Goal: Task Accomplishment & Management: Manage account settings

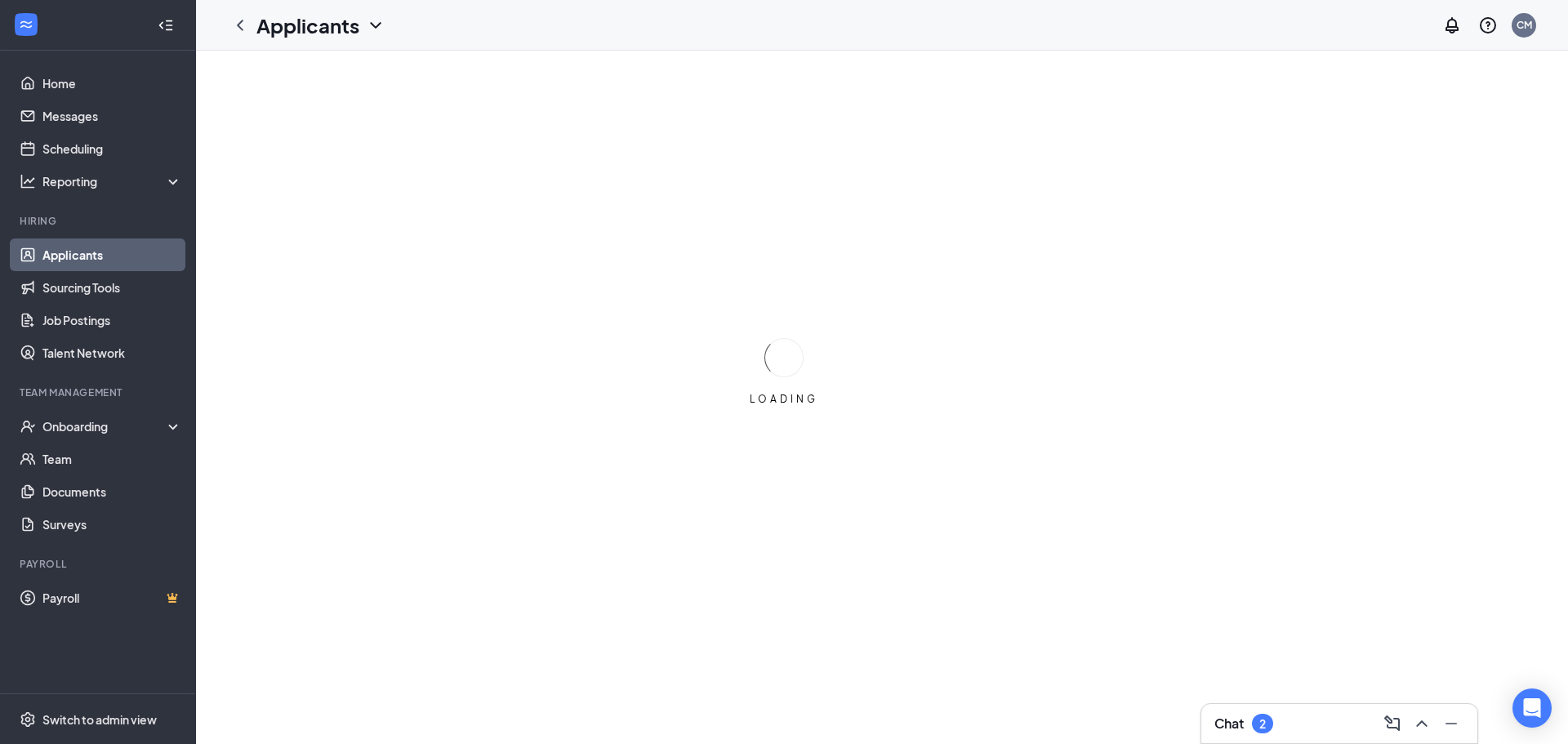
click at [1282, 722] on div "Chat 2" at bounding box center [1340, 722] width 250 height 26
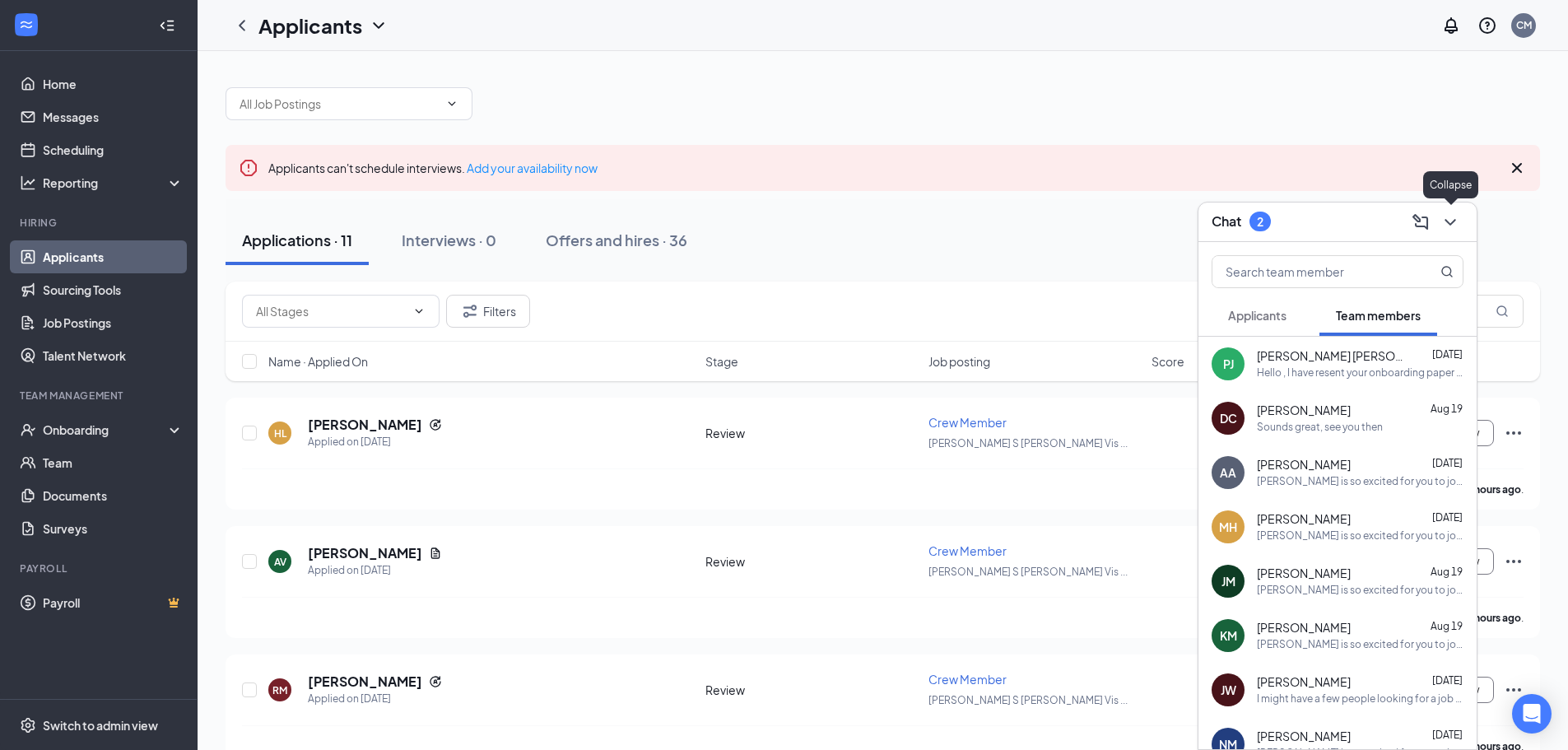
click at [1455, 218] on icon "ChevronDown" at bounding box center [1450, 223] width 20 height 20
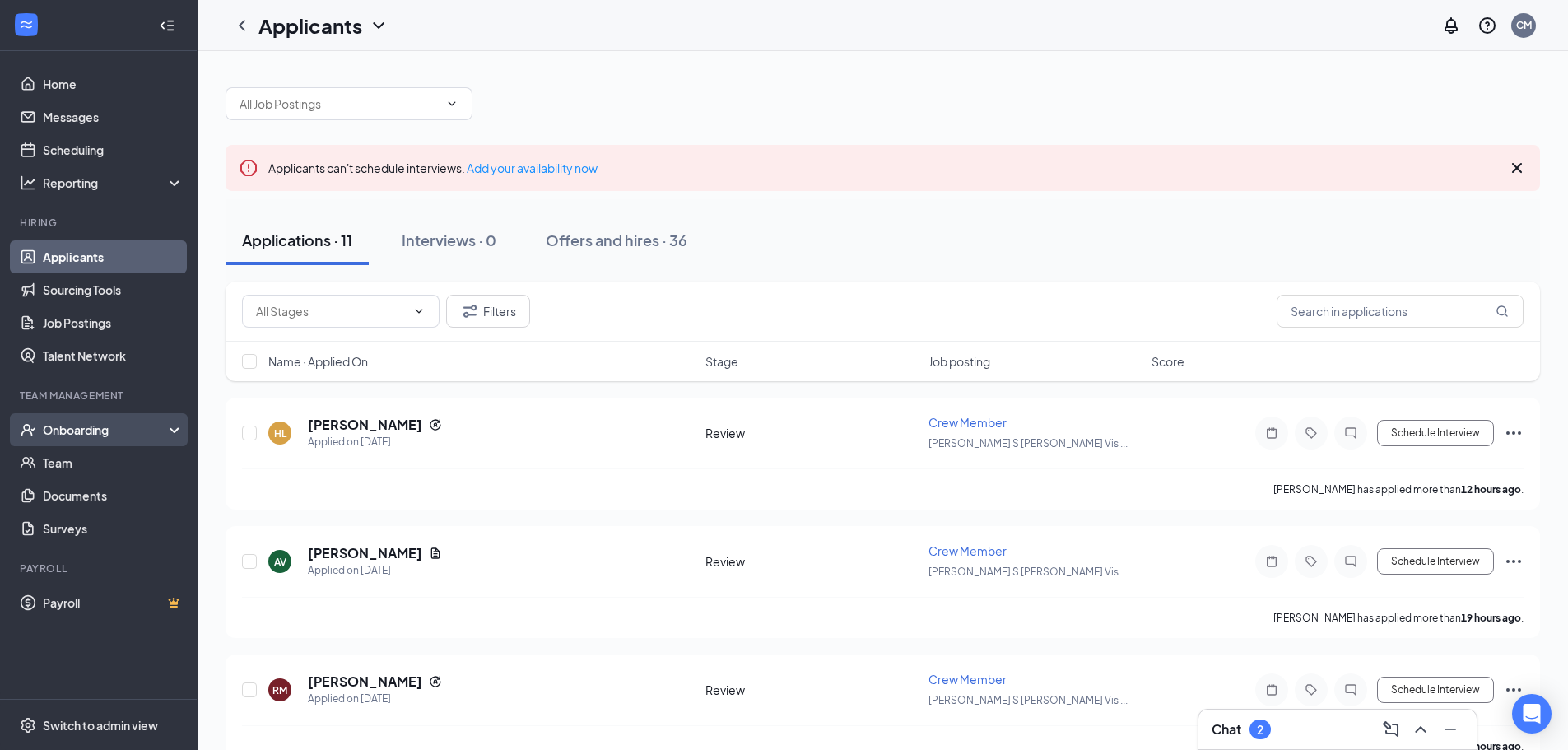
click at [89, 429] on div "Onboarding" at bounding box center [106, 430] width 127 height 17
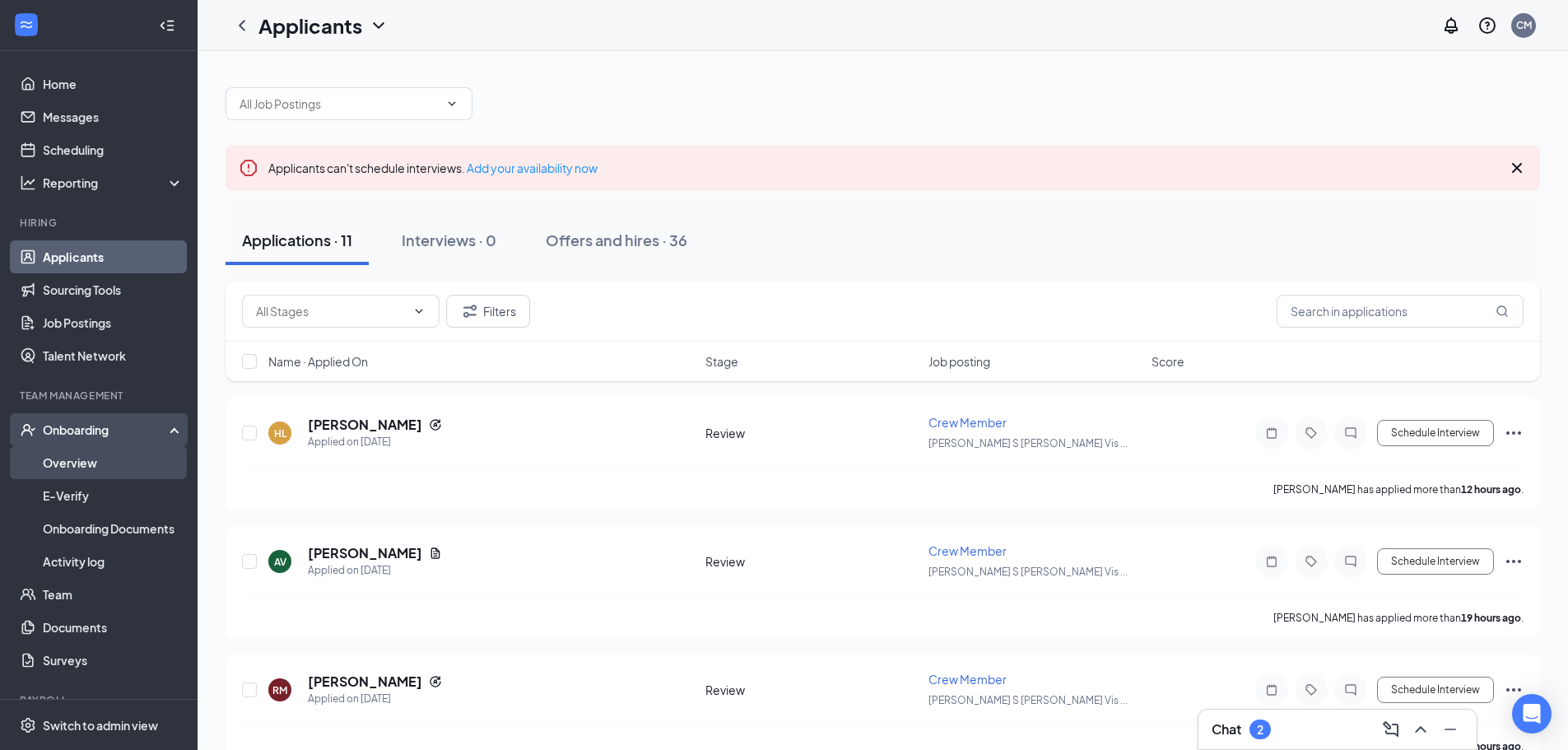
click at [87, 459] on link "Overview" at bounding box center [113, 462] width 141 height 33
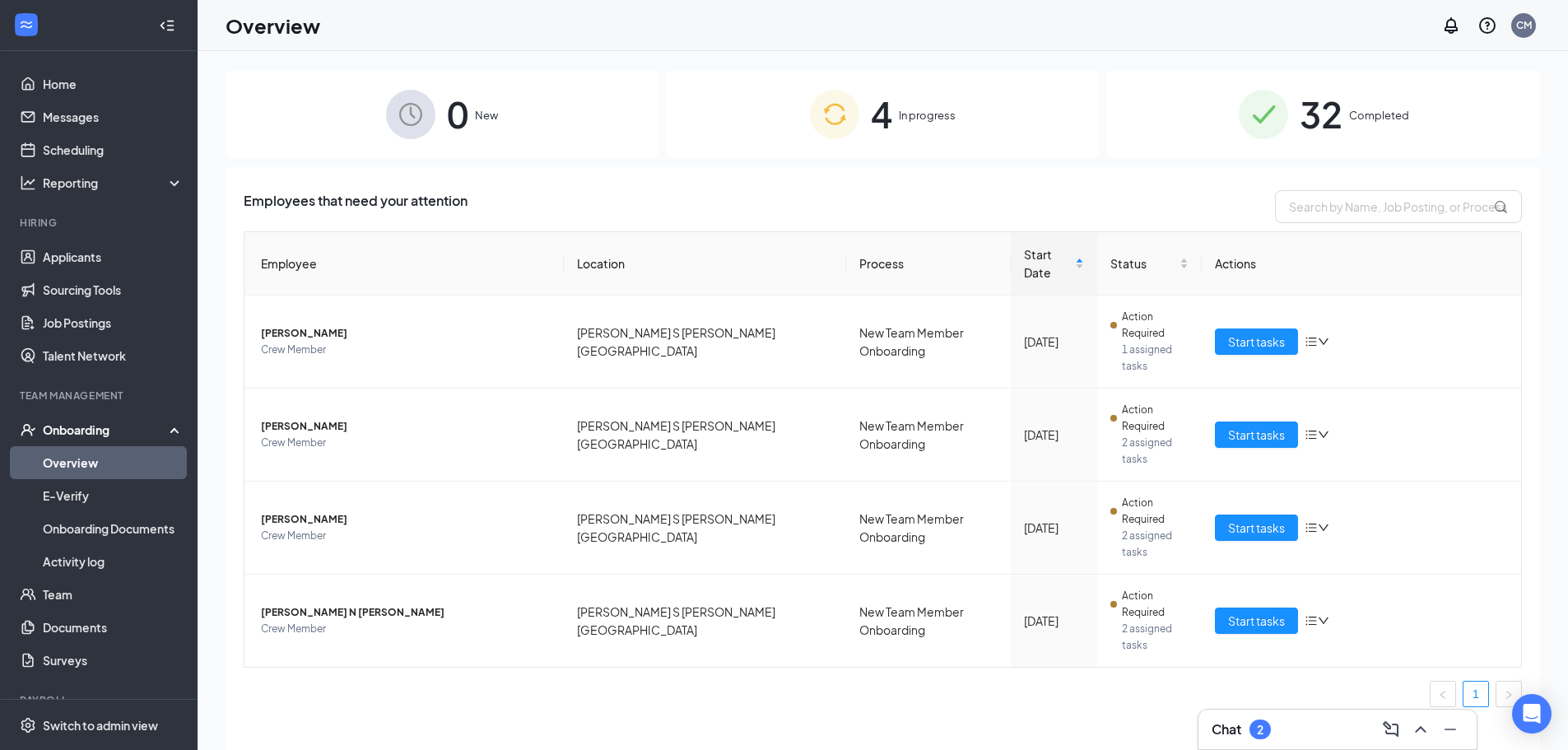
click at [949, 101] on div "4 In progress" at bounding box center [883, 113] width 433 height 87
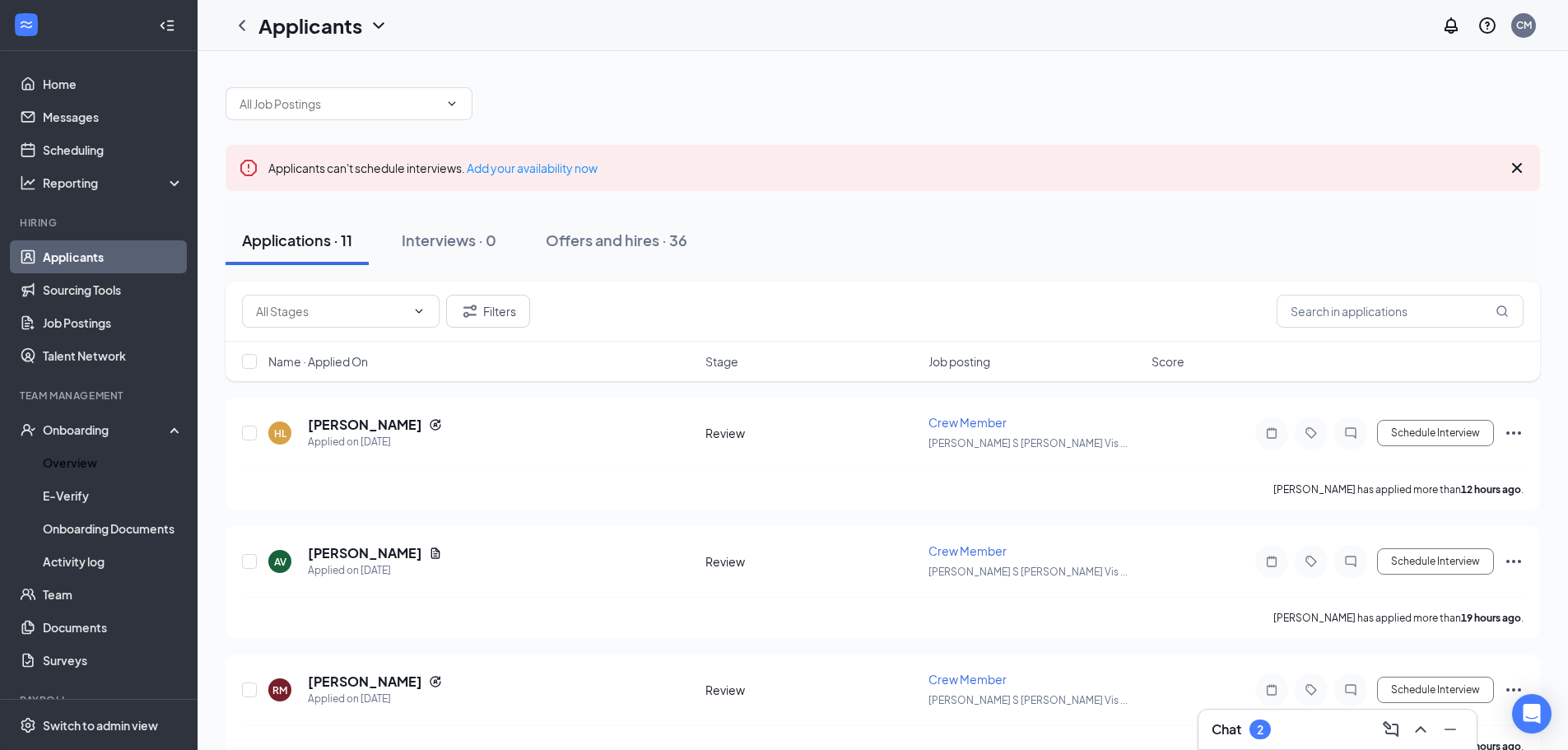
drag, startPoint x: 121, startPoint y: 471, endPoint x: 215, endPoint y: 429, distance: 103.0
click at [121, 471] on link "Overview" at bounding box center [113, 462] width 141 height 33
